Goal: Information Seeking & Learning: Learn about a topic

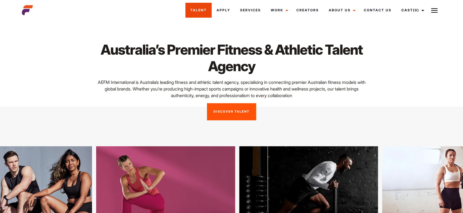
drag, startPoint x: 465, startPoint y: 211, endPoint x: 196, endPoint y: 10, distance: 335.9
click at [196, 10] on link "Talent" at bounding box center [198, 10] width 26 height 15
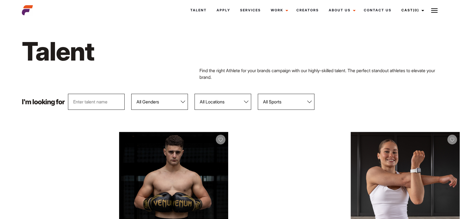
click at [166, 105] on select "All Genders Female Male" at bounding box center [159, 102] width 57 height 16
click at [182, 102] on select "All Genders Female Male" at bounding box center [159, 102] width 57 height 16
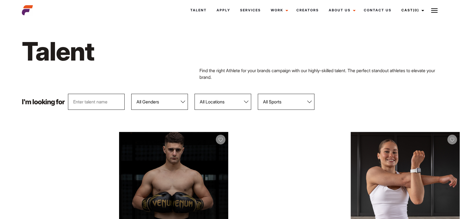
select select "103"
click at [131, 94] on select "All Genders Female Male" at bounding box center [159, 102] width 57 height 16
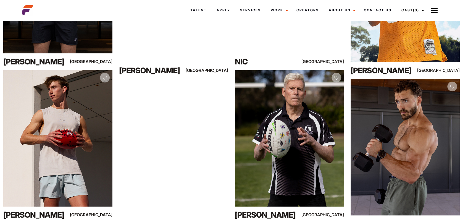
scroll to position [240, 0]
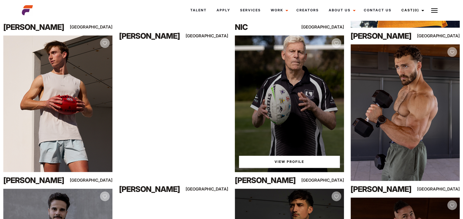
click at [295, 163] on link "View Profile" at bounding box center [289, 161] width 101 height 12
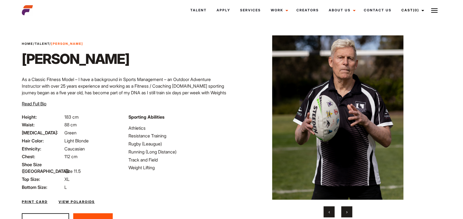
click at [344, 213] on button "›" at bounding box center [346, 211] width 11 height 11
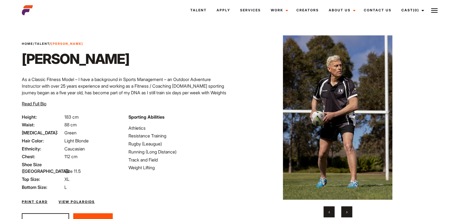
scroll to position [15, 0]
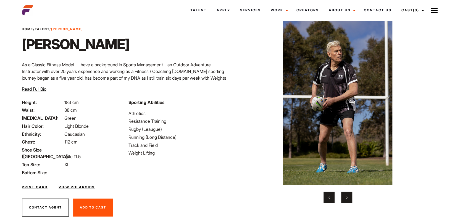
click at [346, 197] on span "›" at bounding box center [346, 197] width 1 height 6
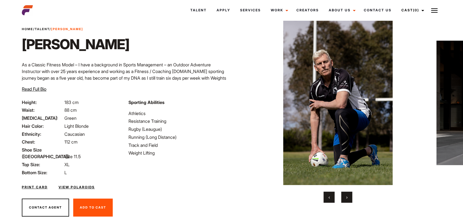
click at [346, 197] on span "›" at bounding box center [346, 197] width 1 height 6
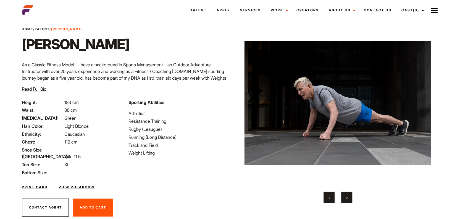
click at [346, 197] on span "›" at bounding box center [346, 197] width 1 height 6
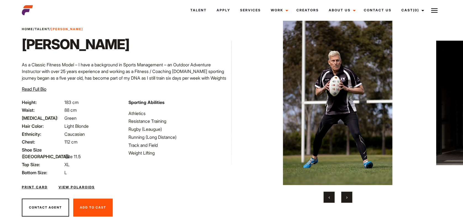
click at [330, 196] on button "‹" at bounding box center [328, 196] width 11 height 11
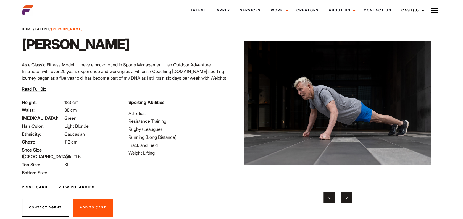
click at [348, 197] on button "›" at bounding box center [346, 196] width 11 height 11
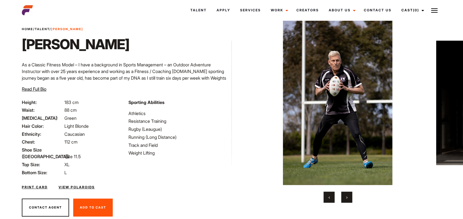
click at [348, 197] on button "›" at bounding box center [346, 196] width 11 height 11
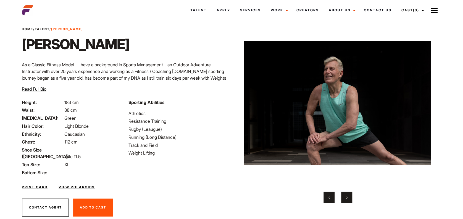
click at [344, 196] on button "›" at bounding box center [346, 196] width 11 height 11
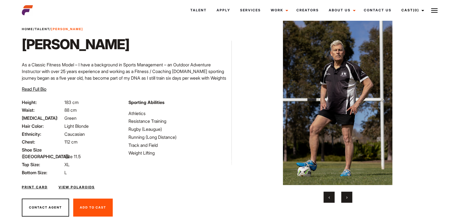
click at [344, 196] on button "›" at bounding box center [346, 196] width 11 height 11
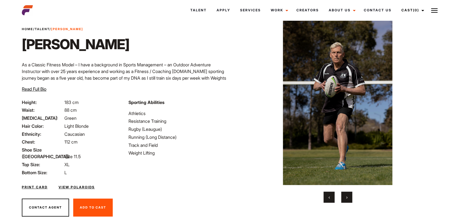
click at [344, 196] on button "›" at bounding box center [346, 196] width 11 height 11
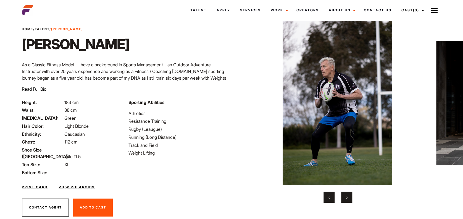
click at [344, 196] on button "›" at bounding box center [346, 196] width 11 height 11
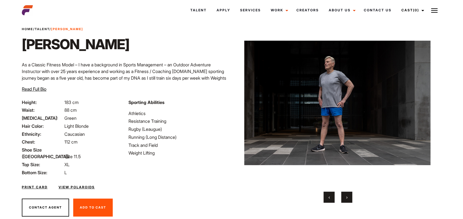
click at [331, 200] on button "‹" at bounding box center [328, 196] width 11 height 11
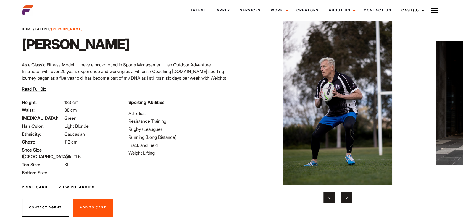
click at [349, 196] on button "›" at bounding box center [346, 196] width 11 height 11
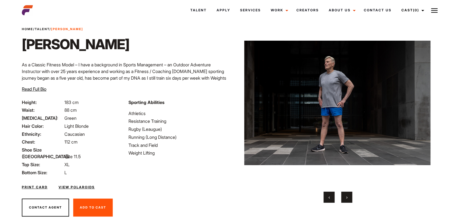
click at [349, 196] on button "›" at bounding box center [346, 196] width 11 height 11
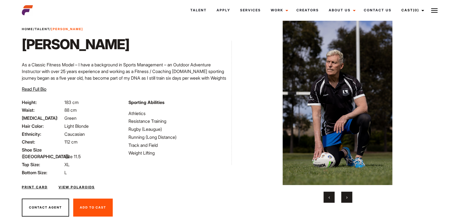
click at [349, 196] on button "›" at bounding box center [346, 196] width 11 height 11
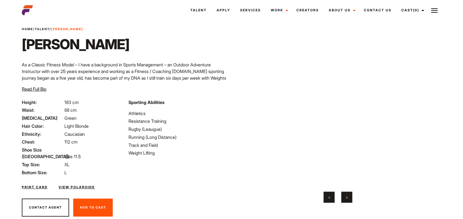
click at [349, 196] on button "›" at bounding box center [346, 196] width 11 height 11
